Goal: Task Accomplishment & Management: Complete application form

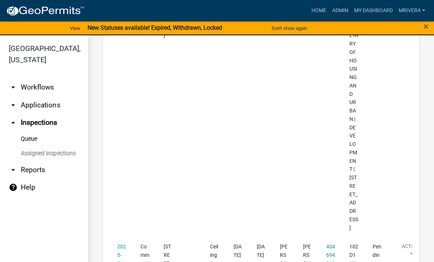
scroll to position [2118, 0]
click at [122, 243] on link "2025-BLDC-16" at bounding box center [121, 262] width 9 height 39
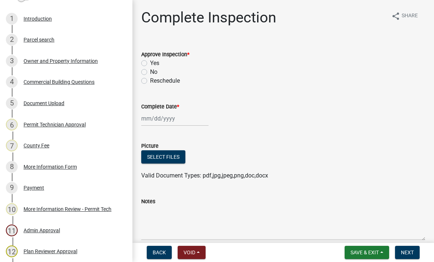
scroll to position [74, 0]
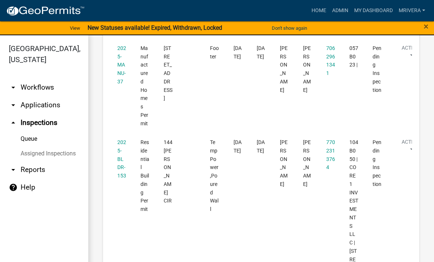
scroll to position [1076, 0]
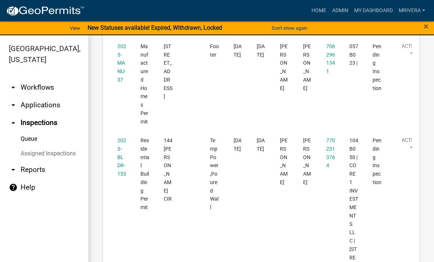
click at [122, 138] on link "2025-BLDR-153" at bounding box center [121, 157] width 9 height 39
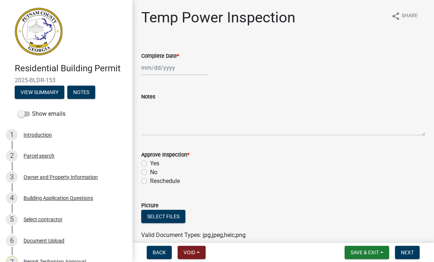
scroll to position [5, 0]
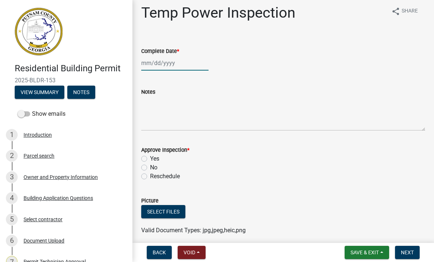
click at [158, 63] on div at bounding box center [174, 63] width 67 height 15
select select "8"
select select "2025"
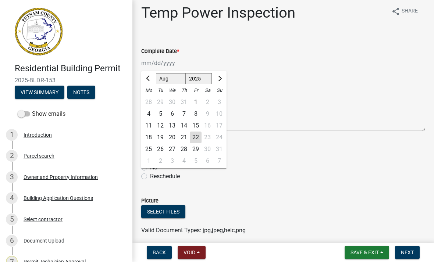
click at [196, 136] on div "22" at bounding box center [196, 138] width 12 height 12
type input "[DATE]"
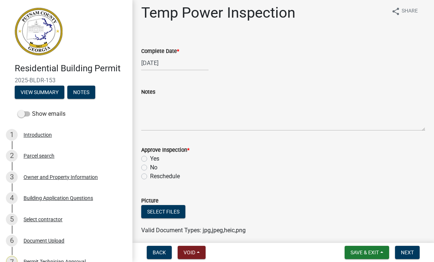
click at [150, 157] on label "Yes" at bounding box center [154, 158] width 9 height 9
click at [150, 157] on input "Yes" at bounding box center [152, 156] width 5 height 5
radio input "true"
click at [411, 256] on span "Next" at bounding box center [407, 253] width 13 height 6
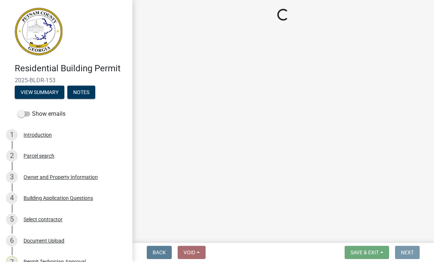
scroll to position [0, 0]
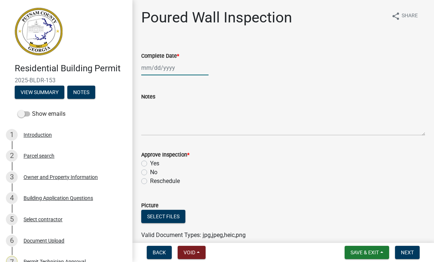
click at [156, 63] on div at bounding box center [174, 67] width 67 height 15
select select "8"
select select "2025"
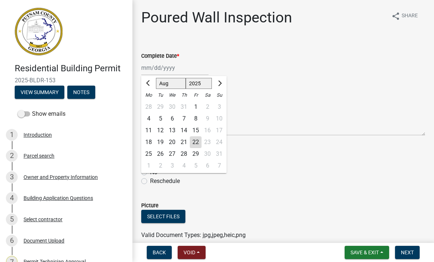
click at [193, 139] on div "22" at bounding box center [196, 142] width 12 height 12
type input "[DATE]"
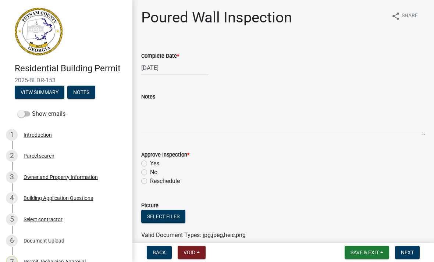
click at [147, 160] on div "Yes" at bounding box center [283, 163] width 284 height 9
click at [150, 165] on label "Yes" at bounding box center [154, 163] width 9 height 9
click at [150, 164] on input "Yes" at bounding box center [152, 161] width 5 height 5
radio input "true"
click at [411, 251] on span "Next" at bounding box center [407, 253] width 13 height 6
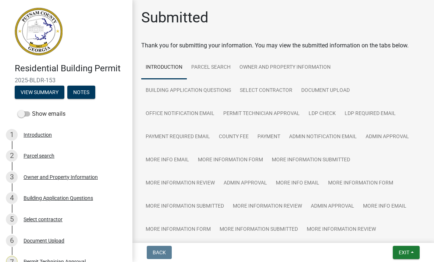
click at [410, 256] on button "Exit" at bounding box center [406, 252] width 27 height 13
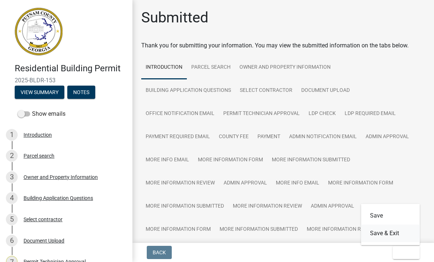
click at [402, 232] on button "Save & Exit" at bounding box center [390, 234] width 59 height 18
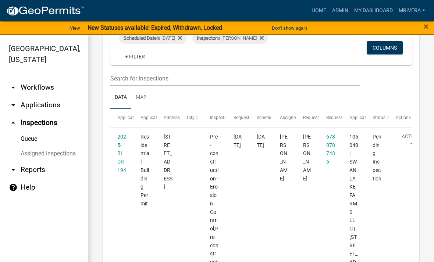
scroll to position [66, 0]
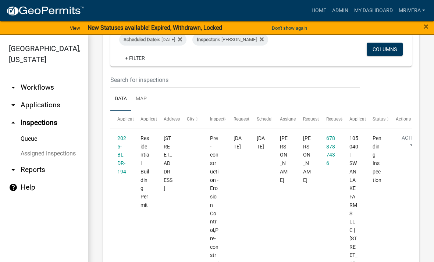
click at [119, 154] on link "2025-BLDR-194" at bounding box center [121, 154] width 9 height 39
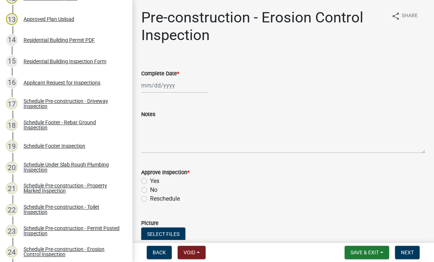
scroll to position [368, 0]
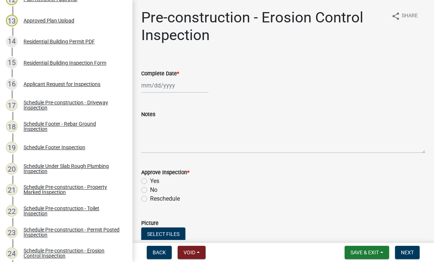
click at [89, 84] on div "Applicant Request for Inspections" at bounding box center [62, 84] width 77 height 5
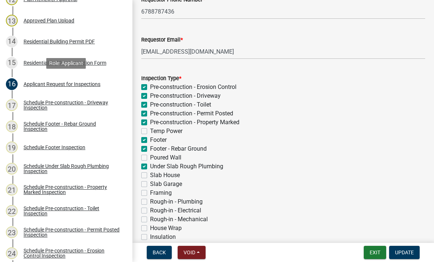
scroll to position [100, 0]
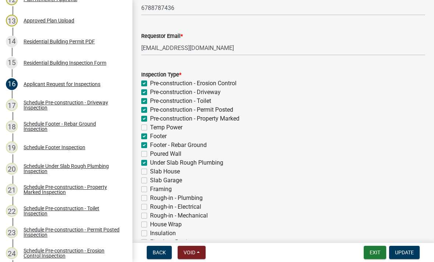
click at [150, 171] on label "Slab House" at bounding box center [165, 171] width 30 height 9
click at [150, 171] on input "Slab House" at bounding box center [152, 169] width 5 height 5
checkbox input "true"
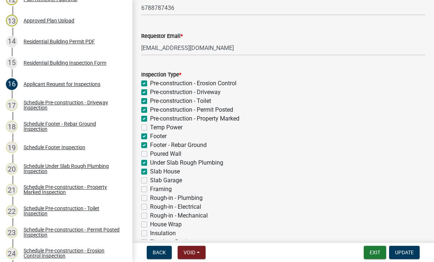
checkbox input "true"
checkbox input "false"
checkbox input "true"
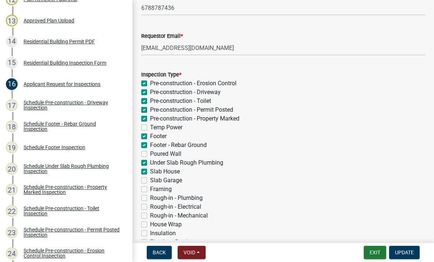
checkbox input "true"
checkbox input "false"
checkbox input "true"
checkbox input "false"
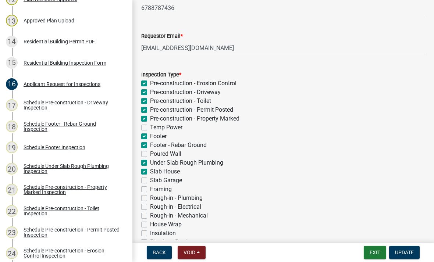
checkbox input "false"
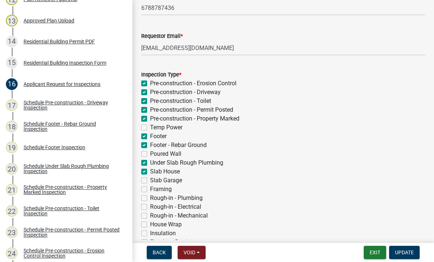
checkbox input "false"
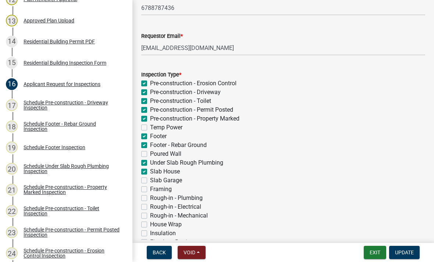
checkbox input "false"
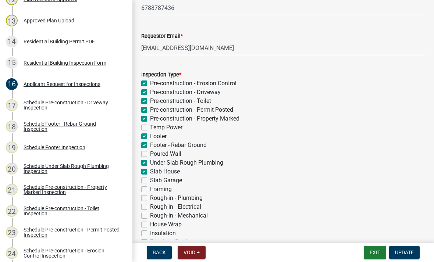
checkbox input "false"
click at [406, 253] on span "Update" at bounding box center [404, 253] width 19 height 6
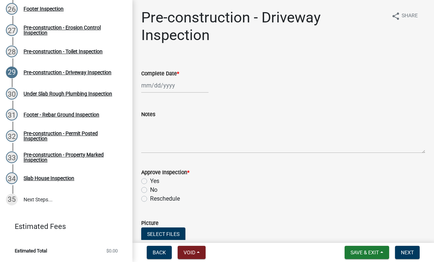
scroll to position [655, 0]
click at [66, 181] on div "Slab House Inspection" at bounding box center [49, 178] width 51 height 5
click at [58, 180] on div "Slab House Inspection" at bounding box center [49, 178] width 51 height 5
click at [43, 181] on div "Slab House Inspection" at bounding box center [49, 178] width 51 height 5
click at [45, 178] on div "Slab House Inspection" at bounding box center [49, 178] width 51 height 5
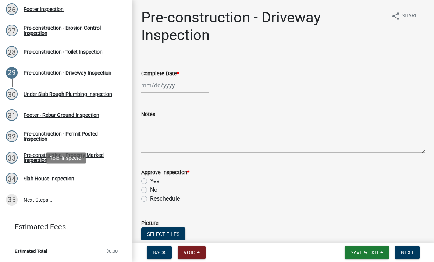
click at [41, 181] on div "Slab House Inspection" at bounding box center [49, 178] width 51 height 5
click at [35, 179] on div "Slab House Inspection" at bounding box center [49, 178] width 51 height 5
click at [39, 177] on div "Slab House Inspection" at bounding box center [49, 178] width 51 height 5
click at [40, 178] on div "Slab House Inspection" at bounding box center [49, 178] width 51 height 5
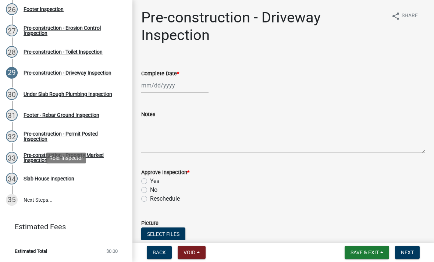
click at [42, 177] on div "Slab House Inspection" at bounding box center [49, 178] width 51 height 5
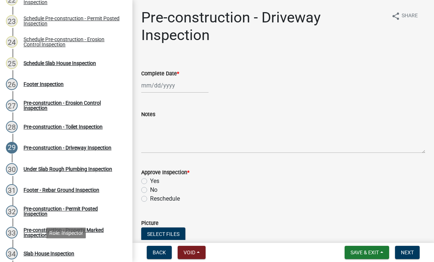
scroll to position [578, 0]
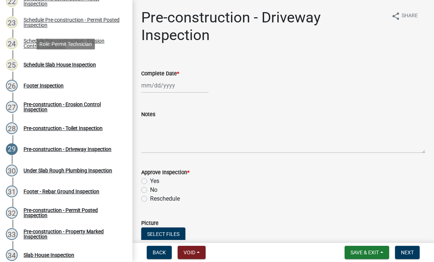
click at [33, 66] on div "Schedule Slab House Inspection" at bounding box center [60, 64] width 72 height 5
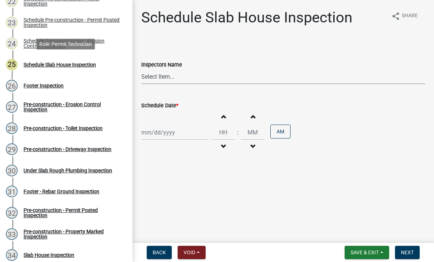
click at [152, 75] on select "Select Item... mrivera (Michele Rivera) jstokes (Jerry Stokes) asmith105 (Antho…" at bounding box center [283, 76] width 284 height 15
select select "07642ab0-564c-47bb-824b-0ccf2da83593"
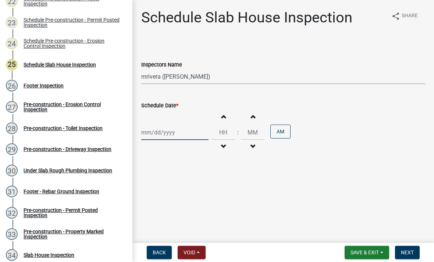
click at [172, 136] on div at bounding box center [174, 132] width 67 height 15
select select "8"
select select "2025"
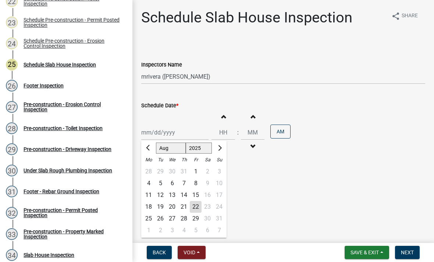
click at [201, 208] on div "22" at bounding box center [196, 207] width 12 height 12
type input "[DATE]"
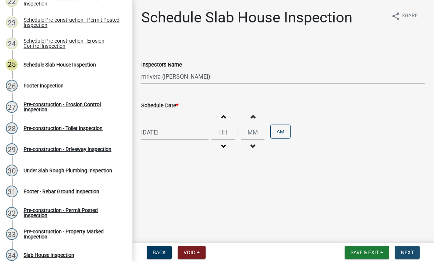
click at [411, 254] on span "Next" at bounding box center [407, 253] width 13 height 6
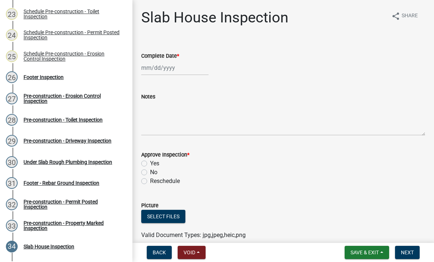
scroll to position [590, 0]
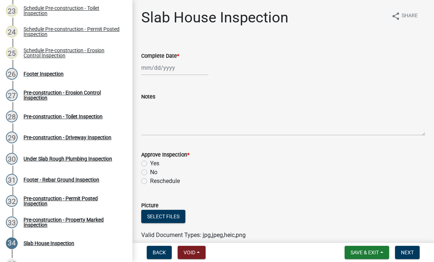
click at [39, 77] on div "26 Footer Inspection" at bounding box center [63, 74] width 115 height 12
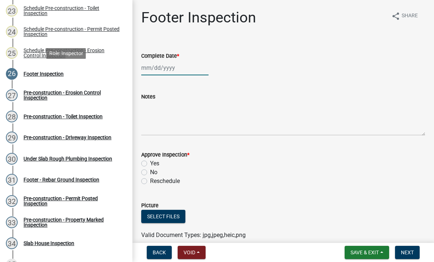
click at [181, 68] on div at bounding box center [174, 67] width 67 height 15
select select "8"
select select "2025"
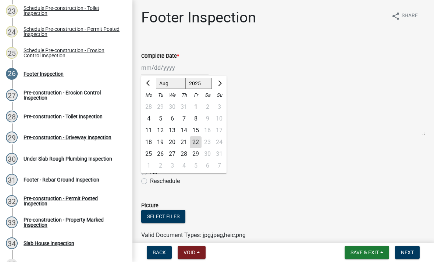
click at [200, 146] on div "22" at bounding box center [196, 142] width 12 height 12
type input "[DATE]"
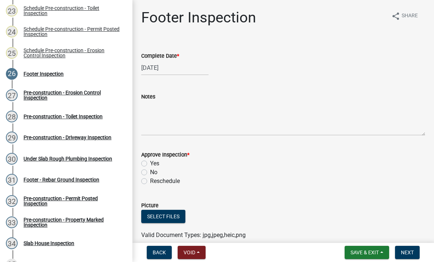
click at [148, 161] on div "Yes" at bounding box center [283, 163] width 284 height 9
click at [139, 163] on div "Approve Inspection * Yes No Reschedule" at bounding box center [283, 164] width 295 height 44
click at [150, 164] on label "Yes" at bounding box center [154, 163] width 9 height 9
click at [150, 164] on input "Yes" at bounding box center [152, 161] width 5 height 5
radio input "true"
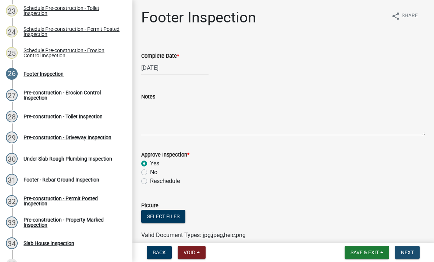
click at [411, 252] on span "Next" at bounding box center [407, 253] width 13 height 6
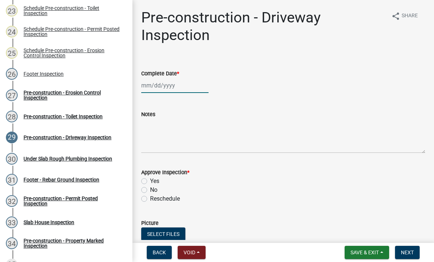
click at [178, 86] on div at bounding box center [174, 85] width 67 height 15
select select "8"
select select "2025"
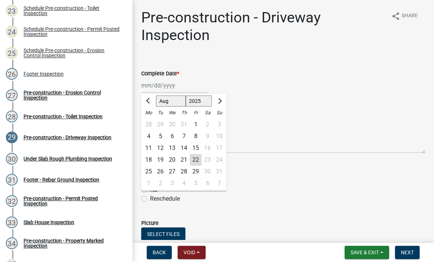
click at [197, 158] on div "22" at bounding box center [196, 160] width 12 height 12
type input "[DATE]"
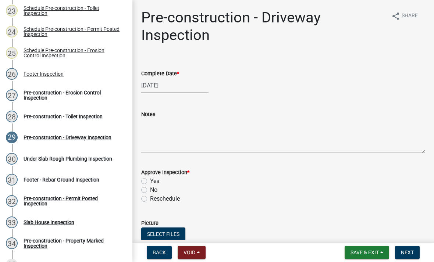
click at [149, 178] on div "Yes" at bounding box center [283, 181] width 284 height 9
click at [150, 178] on label "Yes" at bounding box center [154, 181] width 9 height 9
click at [150, 178] on input "Yes" at bounding box center [152, 179] width 5 height 5
radio input "true"
click at [412, 251] on span "Next" at bounding box center [407, 253] width 13 height 6
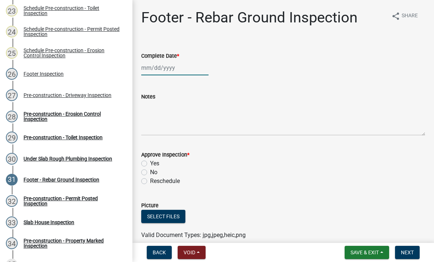
click at [160, 68] on div at bounding box center [174, 67] width 67 height 15
select select "8"
select select "2025"
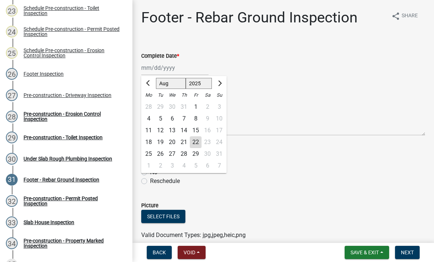
click at [196, 140] on div "22" at bounding box center [196, 142] width 12 height 12
type input "[DATE]"
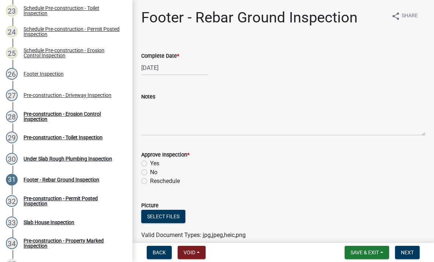
click at [150, 161] on label "Yes" at bounding box center [154, 163] width 9 height 9
click at [150, 161] on input "Yes" at bounding box center [152, 161] width 5 height 5
radio input "true"
click at [408, 256] on button "Next" at bounding box center [407, 252] width 25 height 13
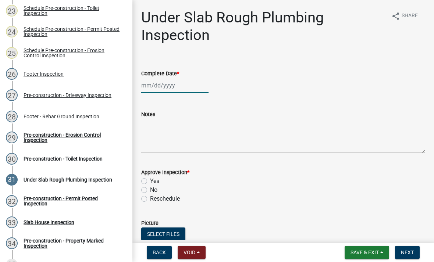
click at [177, 84] on div at bounding box center [174, 85] width 67 height 15
select select "8"
select select "2025"
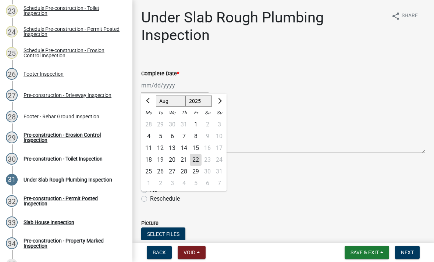
click at [199, 160] on div "22" at bounding box center [196, 160] width 12 height 12
type input "[DATE]"
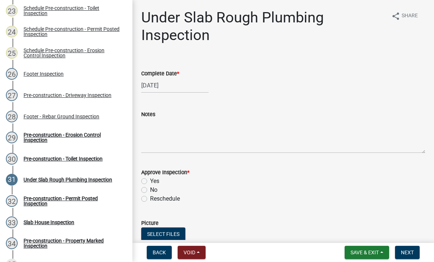
click at [150, 183] on label "Yes" at bounding box center [154, 181] width 9 height 9
click at [150, 182] on input "Yes" at bounding box center [152, 179] width 5 height 5
radio input "true"
click at [412, 252] on span "Next" at bounding box center [407, 253] width 13 height 6
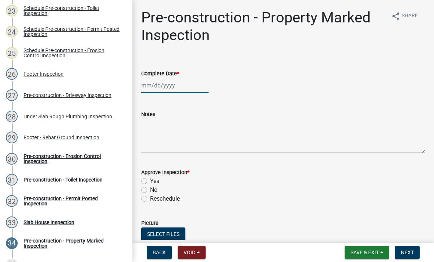
click at [187, 87] on div at bounding box center [174, 85] width 67 height 15
select select "8"
select select "2025"
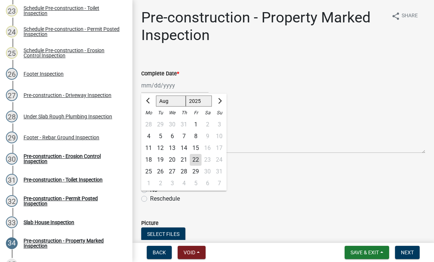
click at [199, 159] on div "22" at bounding box center [196, 160] width 12 height 12
type input "[DATE]"
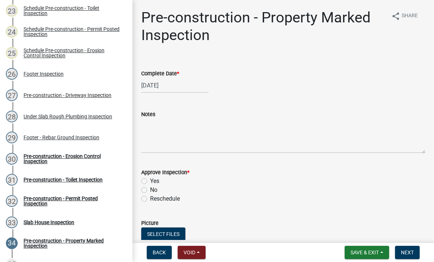
click at [150, 180] on label "Yes" at bounding box center [154, 181] width 9 height 9
click at [150, 180] on input "Yes" at bounding box center [152, 179] width 5 height 5
radio input "true"
click at [411, 253] on span "Next" at bounding box center [407, 253] width 13 height 6
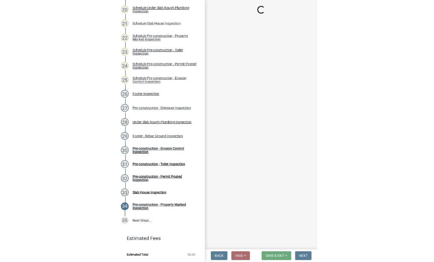
scroll to position [523, 0]
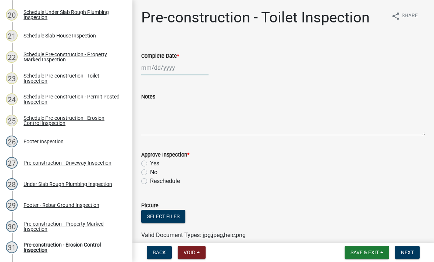
click at [174, 68] on div at bounding box center [174, 67] width 67 height 15
select select "8"
select select "2025"
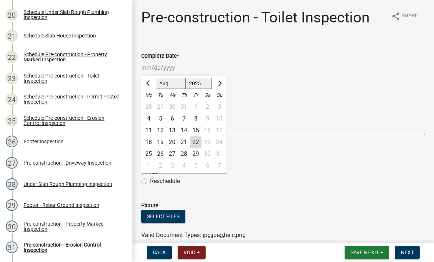
click at [198, 145] on div "22" at bounding box center [196, 142] width 12 height 12
type input "[DATE]"
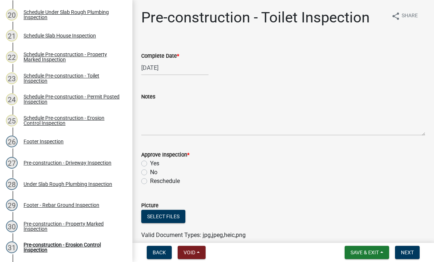
click at [150, 164] on label "Yes" at bounding box center [154, 163] width 9 height 9
click at [150, 164] on input "Yes" at bounding box center [152, 161] width 5 height 5
radio input "true"
click at [414, 252] on button "Next" at bounding box center [407, 252] width 25 height 13
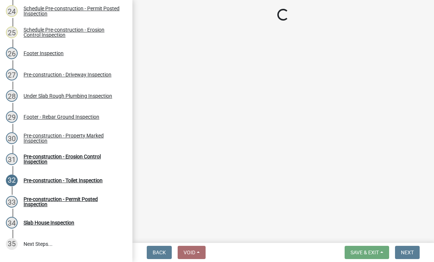
scroll to position [610, 0]
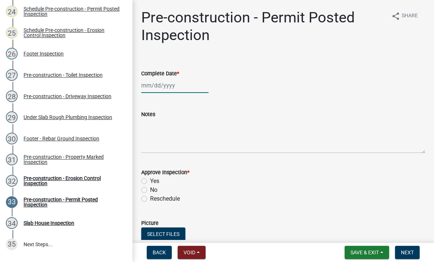
click at [173, 89] on div at bounding box center [174, 85] width 67 height 15
select select "8"
select select "2025"
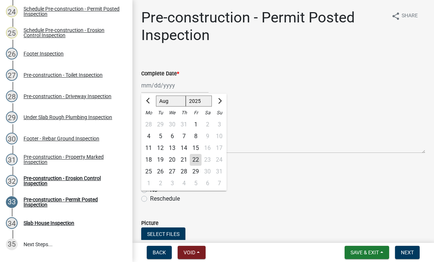
click at [196, 161] on div "22" at bounding box center [196, 160] width 12 height 12
type input "[DATE]"
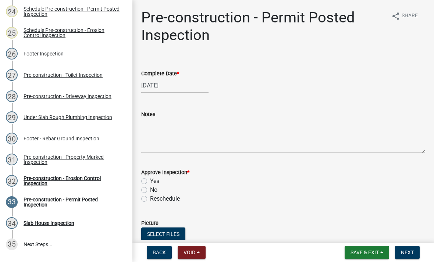
click at [150, 182] on label "Yes" at bounding box center [154, 181] width 9 height 9
click at [150, 182] on input "Yes" at bounding box center [152, 179] width 5 height 5
radio input "true"
click at [412, 250] on span "Next" at bounding box center [407, 253] width 13 height 6
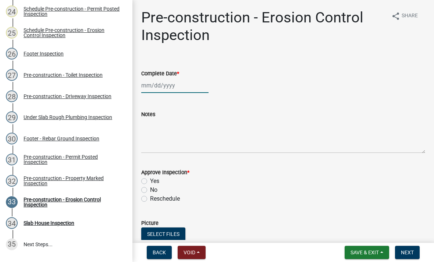
click at [175, 87] on div at bounding box center [174, 85] width 67 height 15
select select "8"
select select "2025"
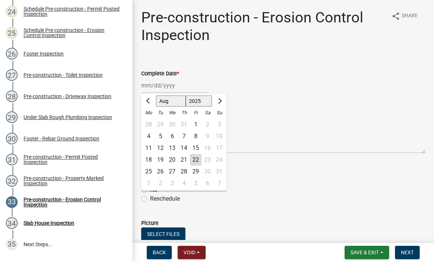
click at [198, 161] on div "22" at bounding box center [196, 160] width 12 height 12
type input "[DATE]"
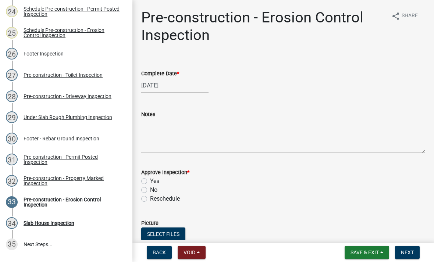
click at [150, 182] on label "Yes" at bounding box center [154, 181] width 9 height 9
click at [150, 182] on input "Yes" at bounding box center [152, 179] width 5 height 5
radio input "true"
click at [409, 256] on button "Next" at bounding box center [407, 252] width 25 height 13
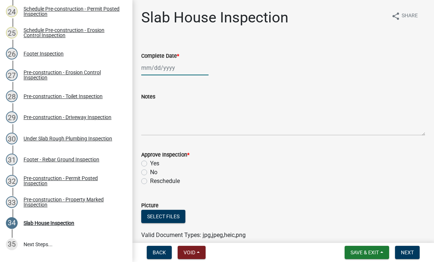
click at [183, 63] on div at bounding box center [174, 67] width 67 height 15
select select "8"
select select "2025"
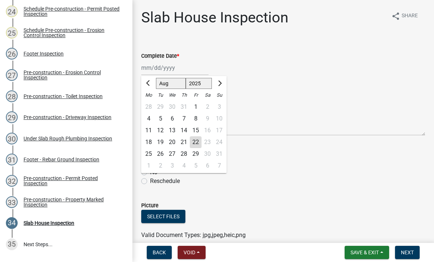
click at [200, 141] on div "22" at bounding box center [196, 142] width 12 height 12
type input "[DATE]"
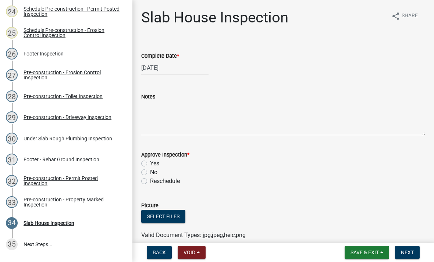
click at [151, 161] on label "Yes" at bounding box center [154, 163] width 9 height 9
click at [151, 161] on input "Yes" at bounding box center [152, 161] width 5 height 5
radio input "true"
click at [412, 253] on span "Next" at bounding box center [407, 253] width 13 height 6
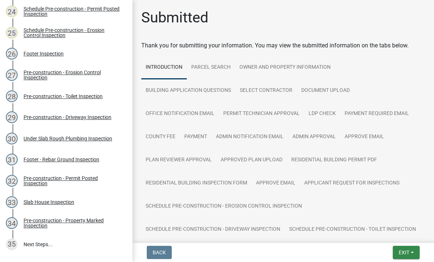
click at [411, 250] on button "Exit" at bounding box center [406, 252] width 27 height 13
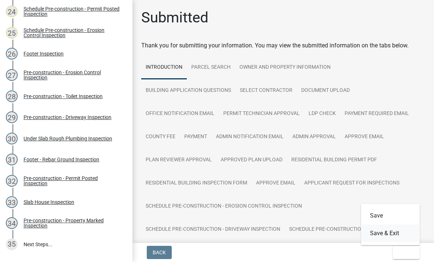
click at [400, 234] on button "Save & Exit" at bounding box center [390, 234] width 59 height 18
